Goal: Complete application form

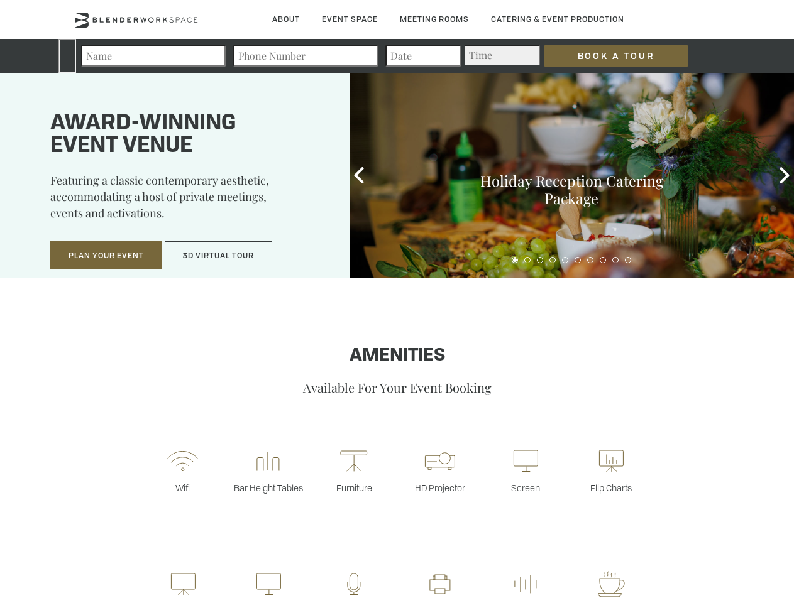
click at [606, 56] on input "Book a Tour" at bounding box center [616, 55] width 145 height 21
click at [106, 256] on button "Plan Your Event" at bounding box center [106, 255] width 112 height 29
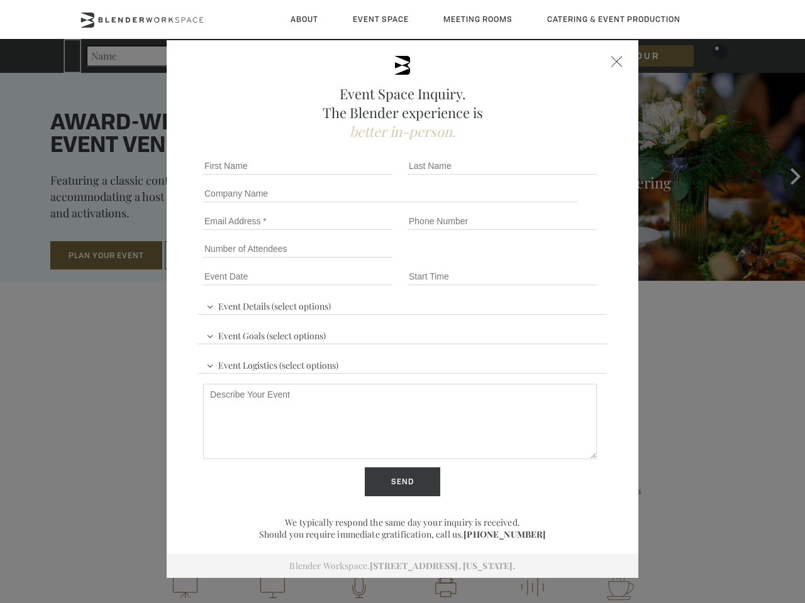
click at [219, 256] on input "Number of Attendees" at bounding box center [297, 249] width 189 height 18
click at [359, 175] on div "First name *" at bounding box center [300, 166] width 204 height 28
click at [784, 175] on div "Event Space Inquiry. The Blender experience is better in-person. Event Details …" at bounding box center [402, 301] width 805 height 603
click at [515, 260] on fieldset "Number of Attendees Budget Range" at bounding box center [402, 249] width 409 height 28
click at [527, 260] on fieldset "Number of Attendees Budget Range" at bounding box center [402, 249] width 409 height 28
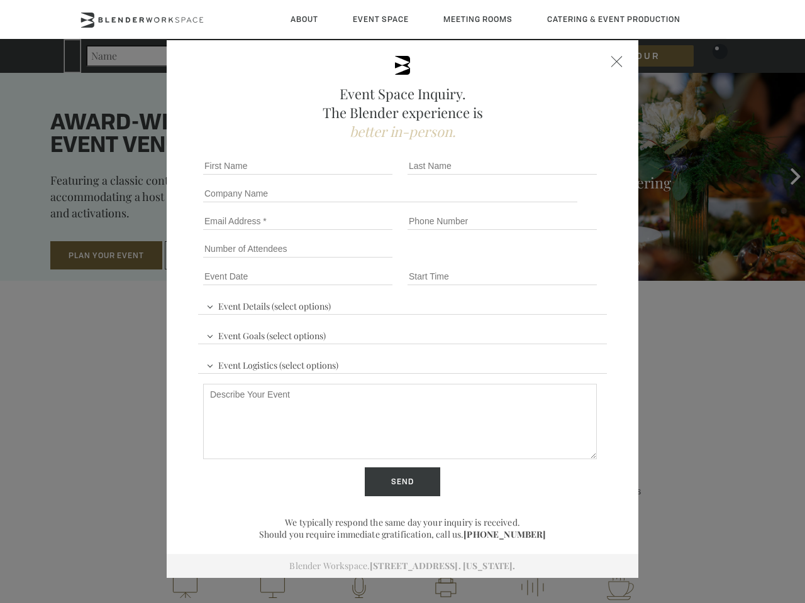
click at [540, 260] on fieldset "Number of Attendees Budget Range" at bounding box center [402, 249] width 409 height 28
click at [553, 260] on fieldset "Number of Attendees Budget Range" at bounding box center [402, 249] width 409 height 28
click at [565, 260] on fieldset "Number of Attendees Budget Range" at bounding box center [402, 249] width 409 height 28
